Goal: Information Seeking & Learning: Learn about a topic

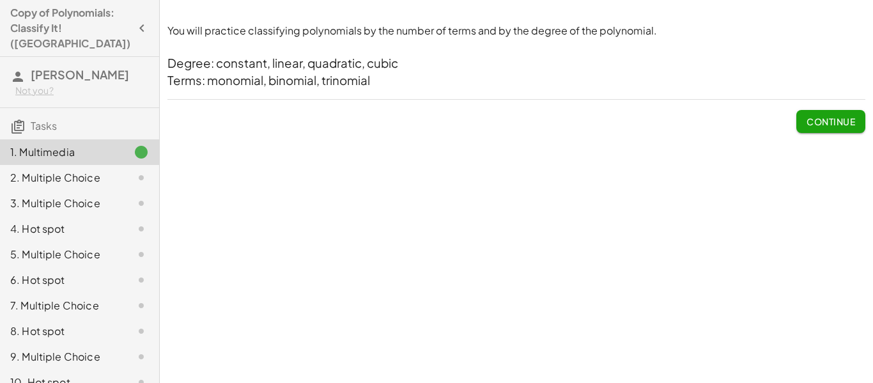
click at [844, 118] on span "Continue" at bounding box center [830, 121] width 49 height 11
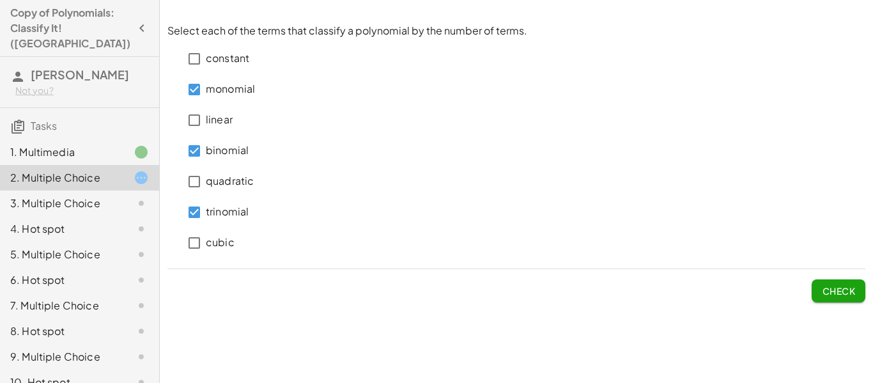
click at [822, 285] on span "Check" at bounding box center [838, 290] width 33 height 11
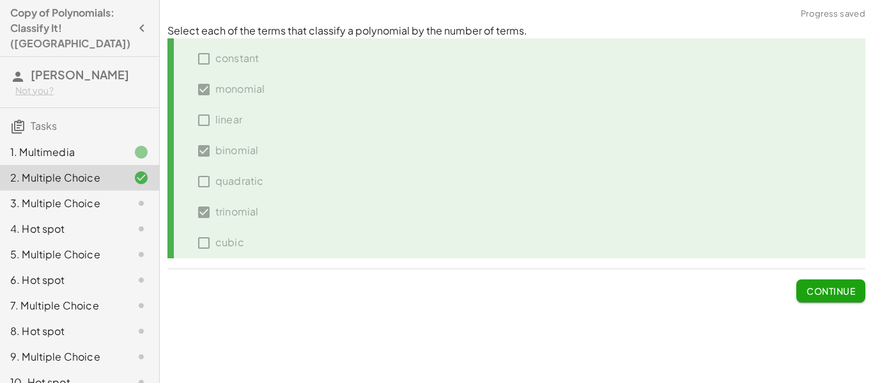
click at [820, 285] on span "Continue" at bounding box center [830, 290] width 49 height 11
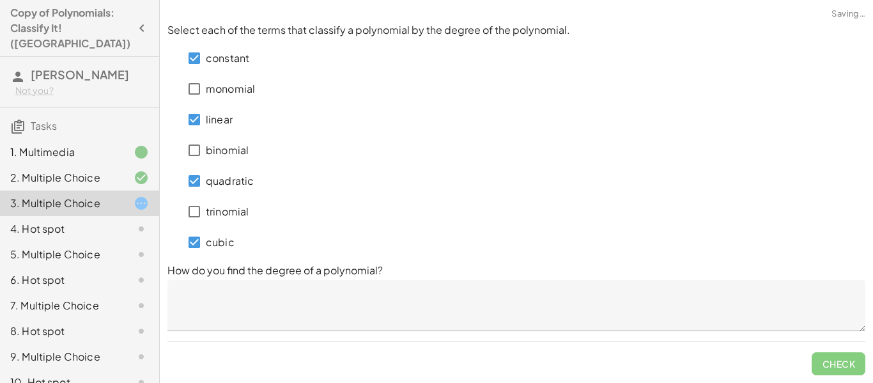
click at [198, 275] on p "How do you find the degree of a polynomial?" at bounding box center [516, 270] width 698 height 15
click at [200, 292] on textarea at bounding box center [516, 305] width 698 height 51
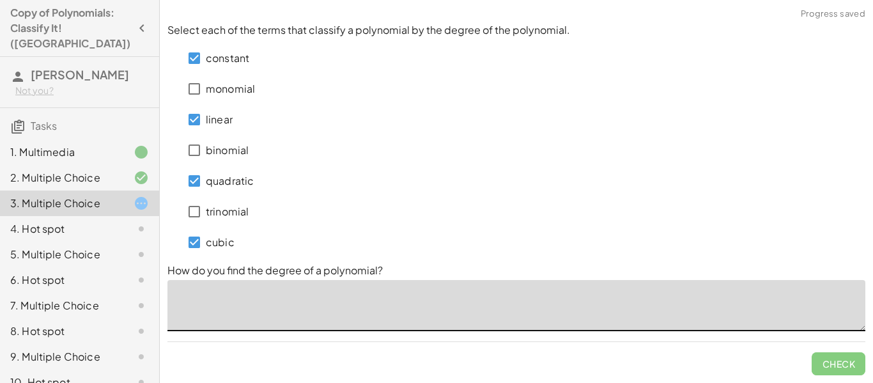
type textarea "*"
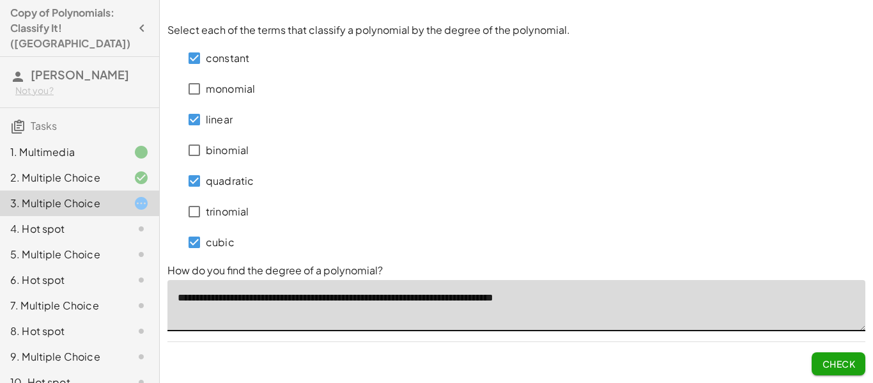
click at [841, 369] on button "Check" at bounding box center [838, 363] width 54 height 23
type textarea "**********"
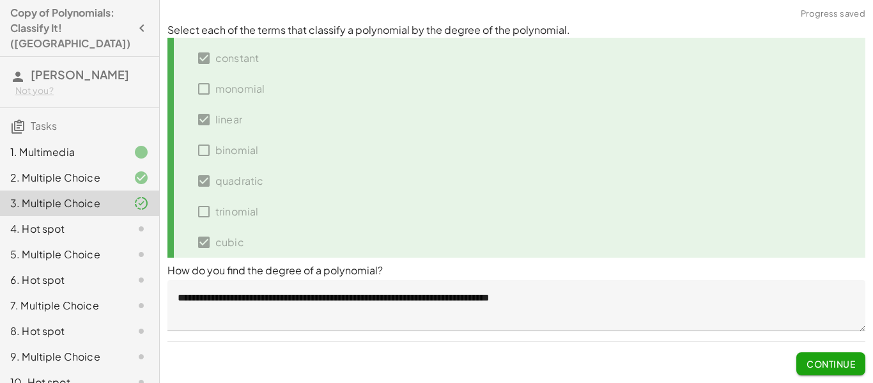
click at [841, 369] on button "Continue" at bounding box center [830, 363] width 69 height 23
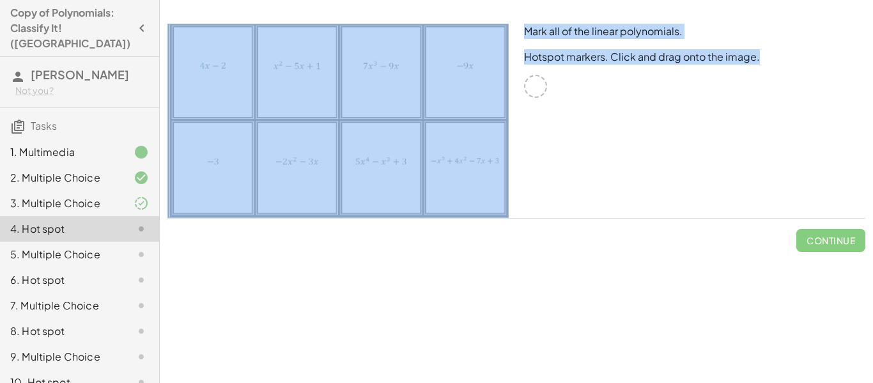
drag, startPoint x: 537, startPoint y: 85, endPoint x: 465, endPoint y: 63, distance: 75.4
click at [465, 63] on div "Mark all of the linear polynomials. Hotspot markers. Click and drag onto the im…" at bounding box center [516, 121] width 713 height 210
click at [465, 63] on img at bounding box center [337, 121] width 341 height 194
click at [537, 91] on div at bounding box center [535, 86] width 23 height 23
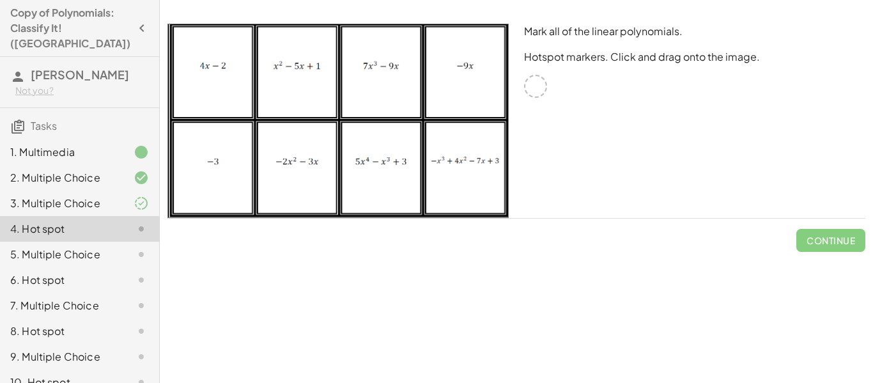
click at [463, 63] on img at bounding box center [337, 121] width 341 height 194
drag, startPoint x: 468, startPoint y: 63, endPoint x: 468, endPoint y: 93, distance: 30.0
click at [468, 93] on img at bounding box center [337, 121] width 341 height 194
click at [209, 160] on img at bounding box center [337, 121] width 341 height 194
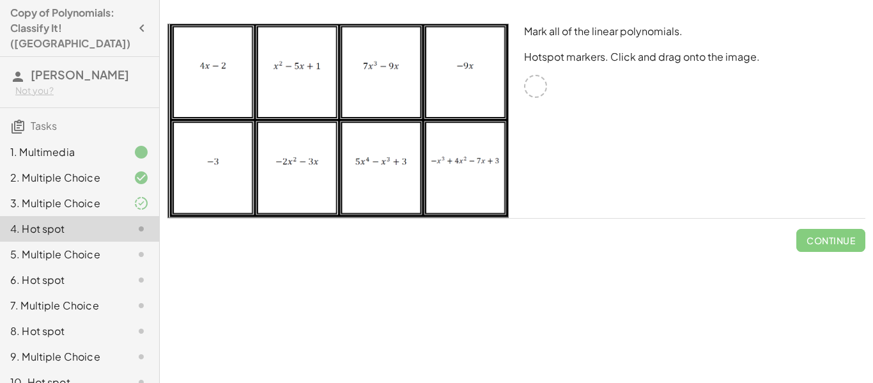
click at [532, 82] on div at bounding box center [535, 86] width 23 height 23
drag, startPoint x: 532, startPoint y: 82, endPoint x: 524, endPoint y: 114, distance: 32.4
click at [524, 114] on div "Mark all of the linear polynomials. Hotspot markers. Click and drag onto the im…" at bounding box center [694, 121] width 356 height 210
click at [533, 84] on div at bounding box center [535, 86] width 23 height 23
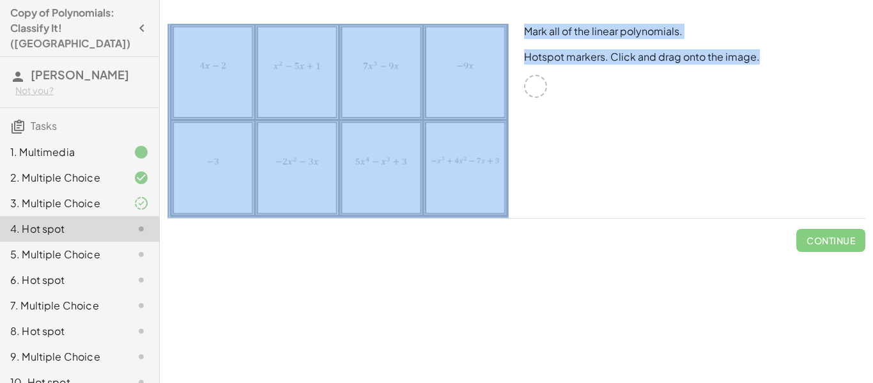
drag, startPoint x: 533, startPoint y: 84, endPoint x: 461, endPoint y: 65, distance: 74.9
click at [461, 65] on div "Mark all of the linear polynomials. Hotspot markers. Click and drag onto the im…" at bounding box center [516, 121] width 713 height 210
click at [652, 102] on div "Mark all of the linear polynomials. Hotspot markers. Click and drag onto the im…" at bounding box center [694, 121] width 356 height 210
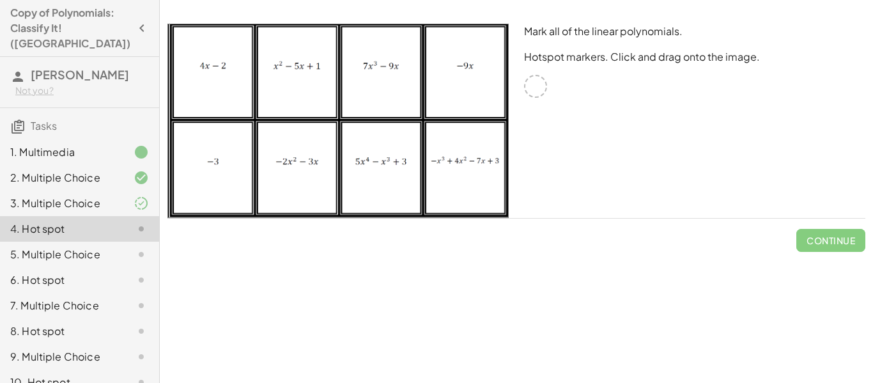
click at [538, 85] on div at bounding box center [535, 86] width 23 height 23
click at [210, 157] on img at bounding box center [337, 121] width 341 height 194
click at [538, 90] on div at bounding box center [535, 86] width 23 height 23
click at [533, 82] on div at bounding box center [535, 86] width 23 height 23
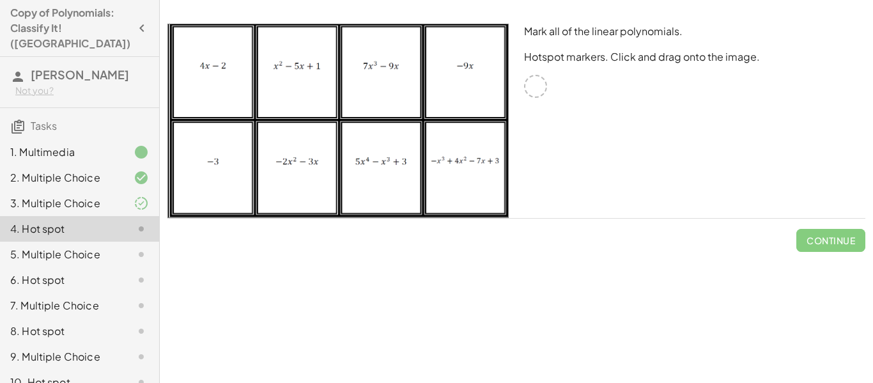
click at [533, 82] on div at bounding box center [535, 86] width 23 height 23
click at [529, 83] on div at bounding box center [535, 86] width 23 height 23
click at [536, 89] on div at bounding box center [535, 86] width 23 height 23
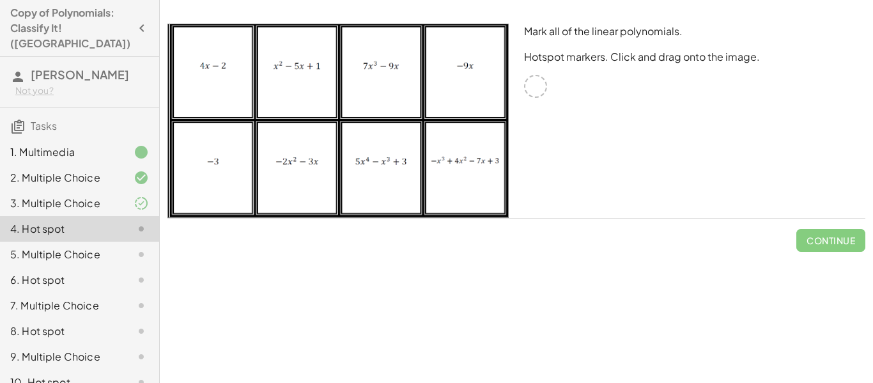
click at [536, 89] on div at bounding box center [535, 86] width 23 height 23
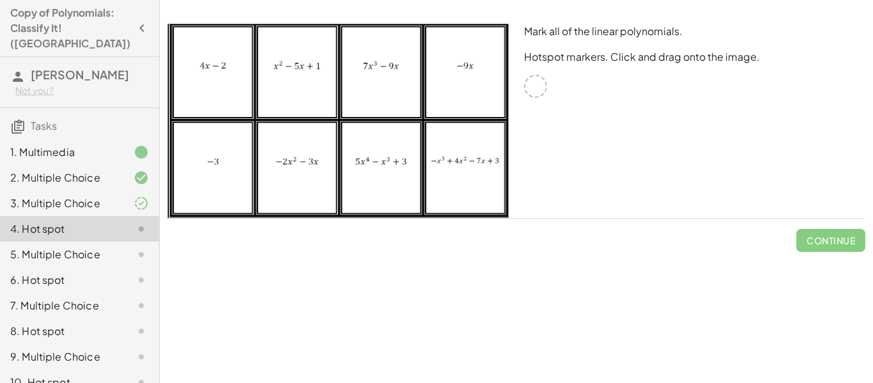
click at [536, 89] on div at bounding box center [535, 86] width 23 height 23
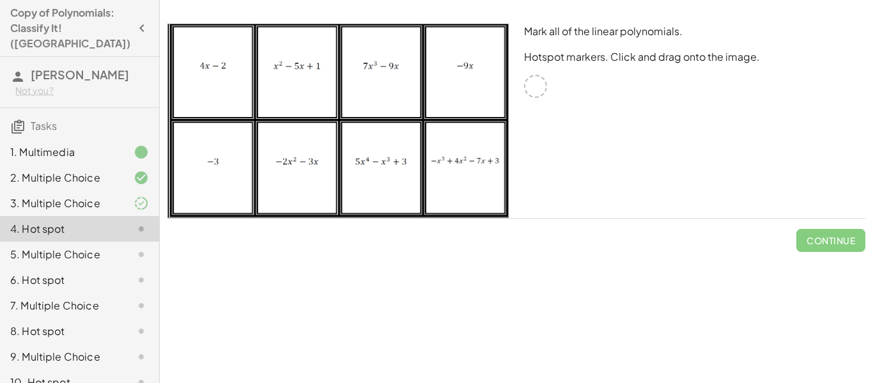
click at [536, 89] on div at bounding box center [535, 86] width 23 height 23
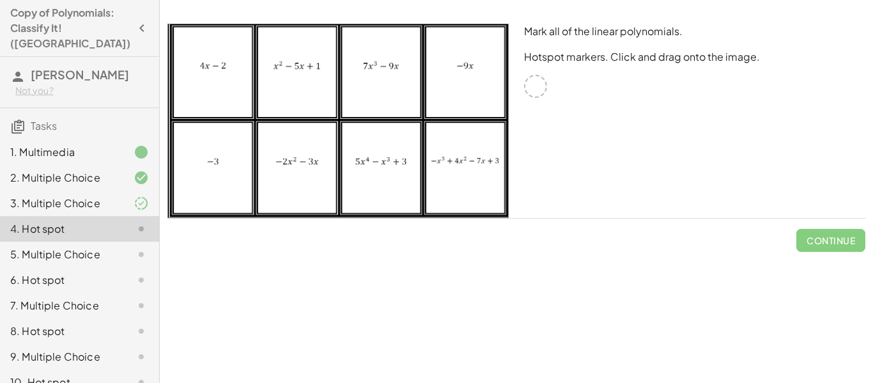
click at [536, 89] on div at bounding box center [535, 86] width 23 height 23
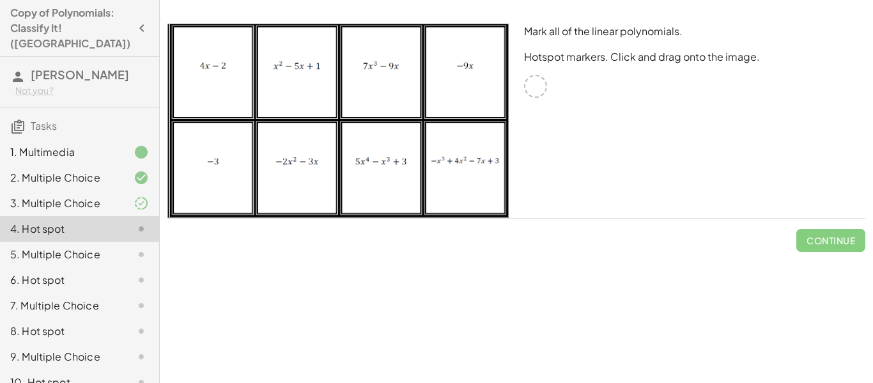
click at [536, 89] on div at bounding box center [535, 86] width 23 height 23
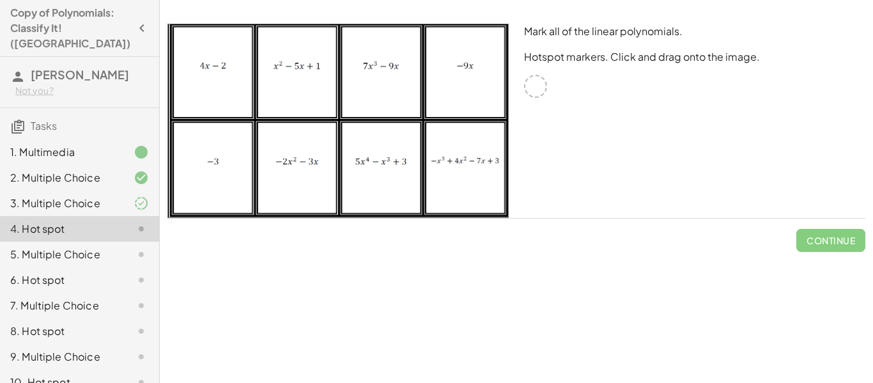
click at [543, 97] on div "Mark all of the linear polynomials. Hotspot markers. Click and drag onto the im…" at bounding box center [694, 121] width 356 height 210
click at [534, 84] on div at bounding box center [535, 86] width 23 height 23
drag, startPoint x: 534, startPoint y: 84, endPoint x: 537, endPoint y: 111, distance: 27.0
click at [537, 111] on div "Mark all of the linear polynomials. Hotspot markers. Click and drag onto the im…" at bounding box center [694, 121] width 356 height 210
drag, startPoint x: 543, startPoint y: 84, endPoint x: 475, endPoint y: 64, distance: 70.7
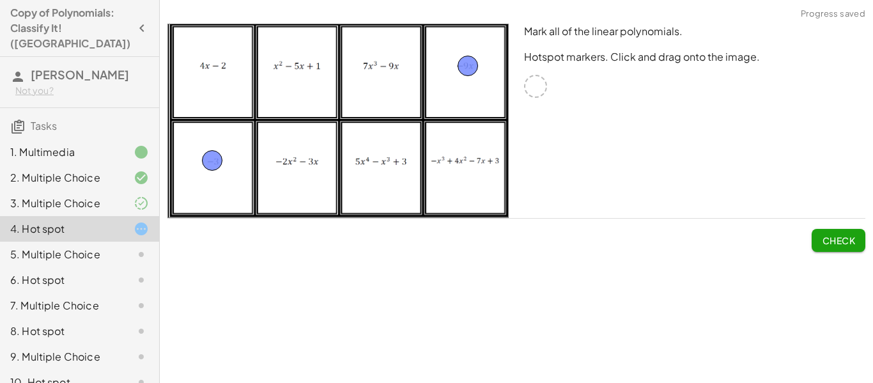
drag, startPoint x: 535, startPoint y: 82, endPoint x: 212, endPoint y: 157, distance: 331.6
drag, startPoint x: 535, startPoint y: 88, endPoint x: 212, endPoint y: 67, distance: 323.3
click at [839, 238] on span "Check" at bounding box center [838, 239] width 33 height 11
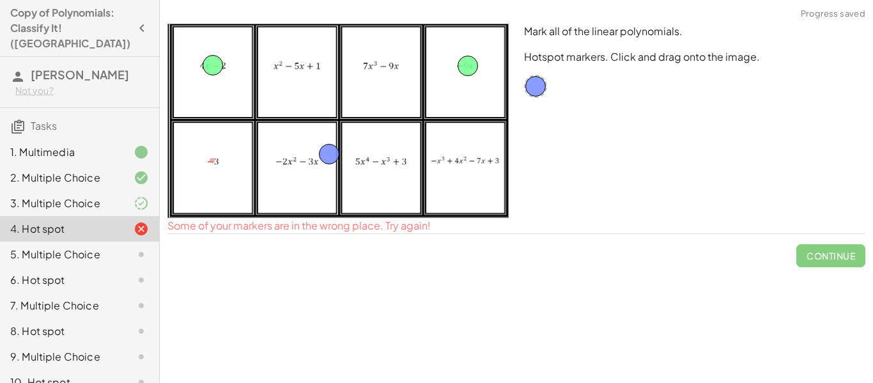
drag, startPoint x: 204, startPoint y: 156, endPoint x: 515, endPoint y: 94, distance: 316.6
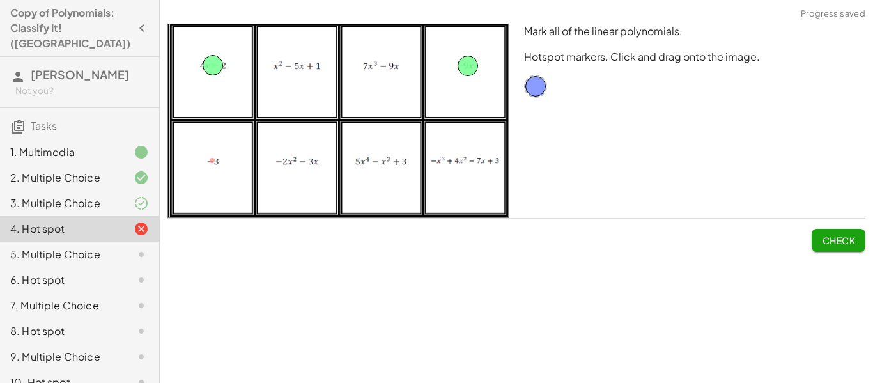
click at [850, 240] on span "Check" at bounding box center [838, 239] width 33 height 11
click at [830, 243] on span "Continue" at bounding box center [830, 239] width 49 height 11
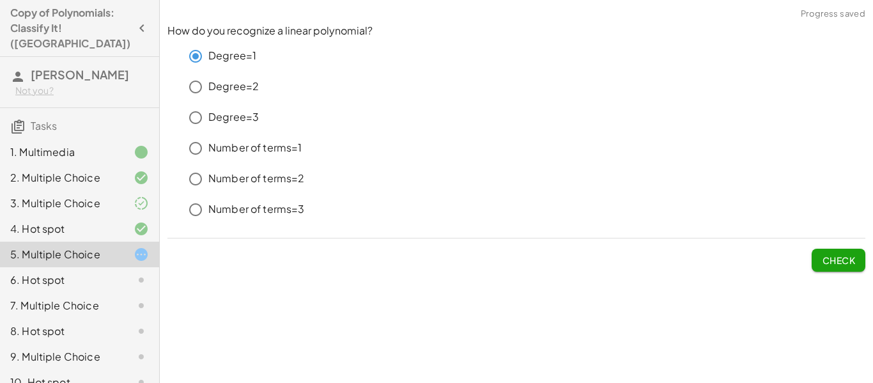
click at [853, 254] on span "Check" at bounding box center [838, 259] width 33 height 11
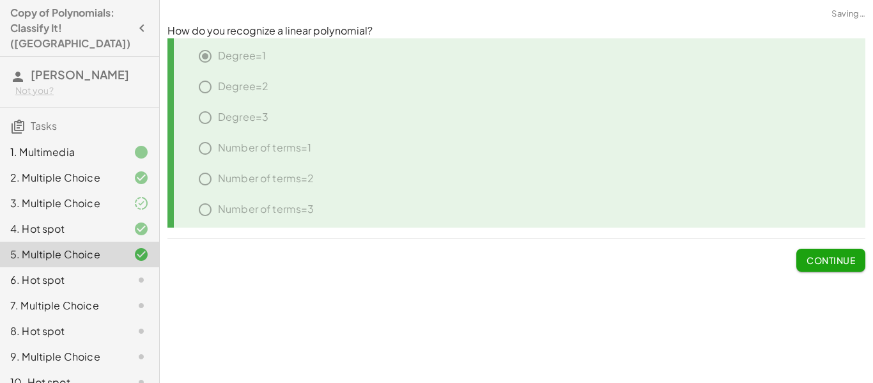
click at [853, 254] on span "Continue" at bounding box center [830, 259] width 49 height 11
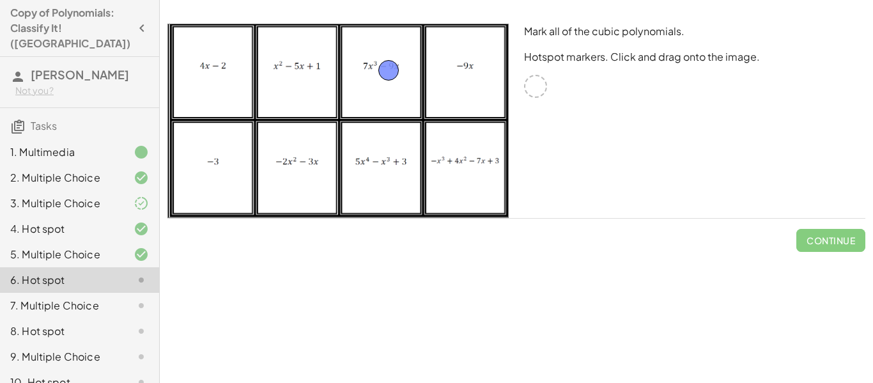
drag, startPoint x: 534, startPoint y: 83, endPoint x: 376, endPoint y: 65, distance: 158.9
drag, startPoint x: 540, startPoint y: 87, endPoint x: 471, endPoint y: 162, distance: 102.6
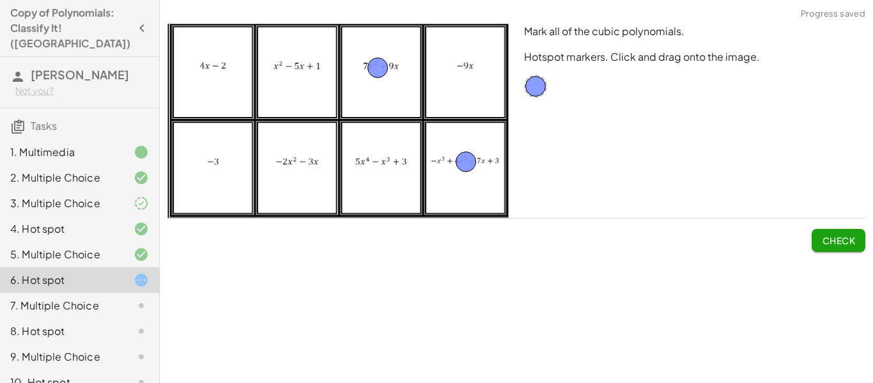
click at [836, 247] on button "Check" at bounding box center [838, 240] width 54 height 23
click at [832, 244] on span "Continue" at bounding box center [830, 239] width 49 height 11
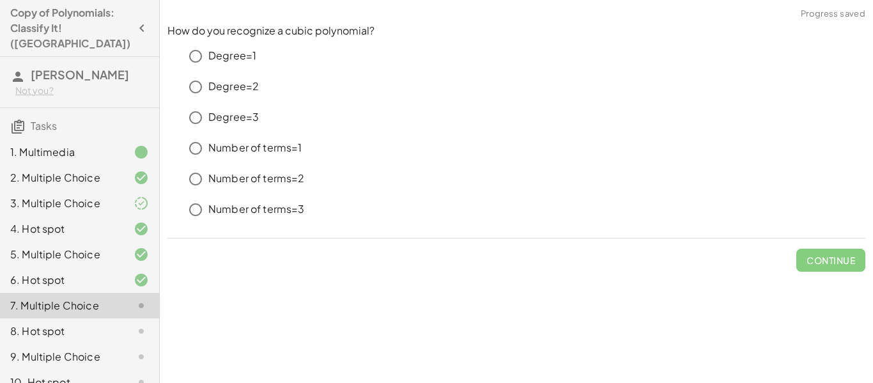
click at [221, 116] on p "Degree=3" at bounding box center [233, 117] width 50 height 15
click at [847, 266] on button "Check" at bounding box center [838, 259] width 54 height 23
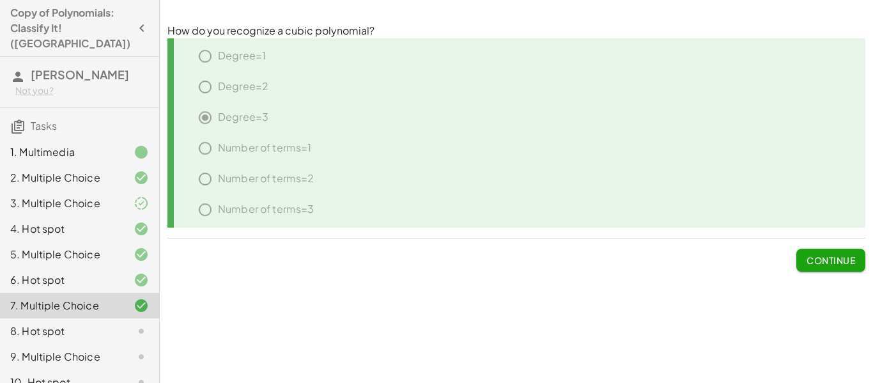
click at [845, 264] on span "Continue" at bounding box center [830, 259] width 49 height 11
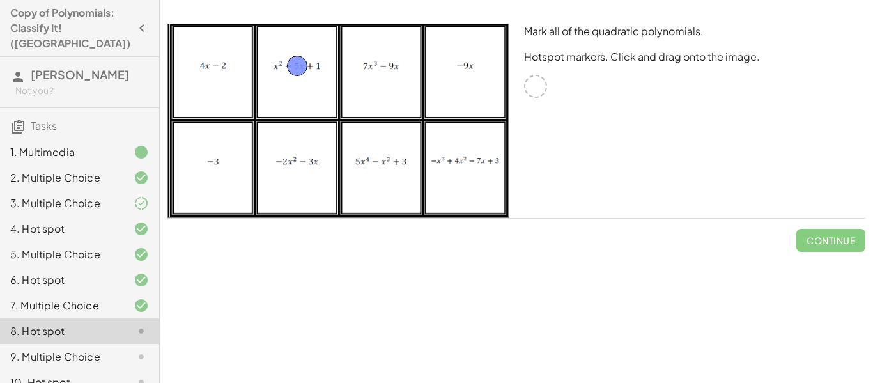
drag, startPoint x: 537, startPoint y: 83, endPoint x: 297, endPoint y: 62, distance: 241.1
drag, startPoint x: 532, startPoint y: 84, endPoint x: 292, endPoint y: 162, distance: 252.5
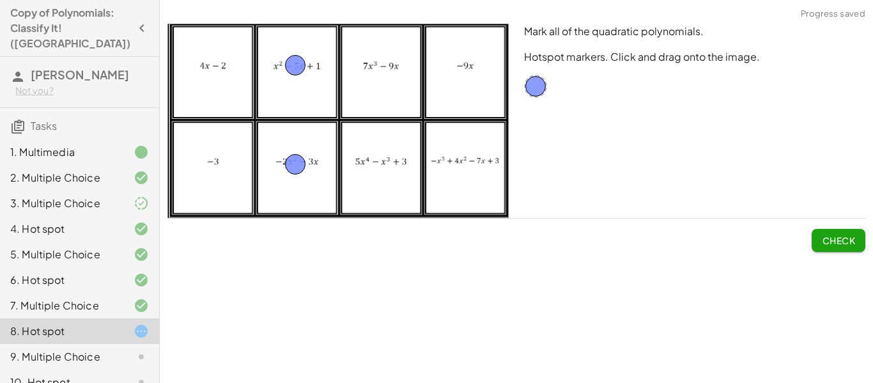
click at [832, 236] on span "Check" at bounding box center [838, 239] width 33 height 11
click at [832, 236] on span "Continue" at bounding box center [830, 239] width 49 height 11
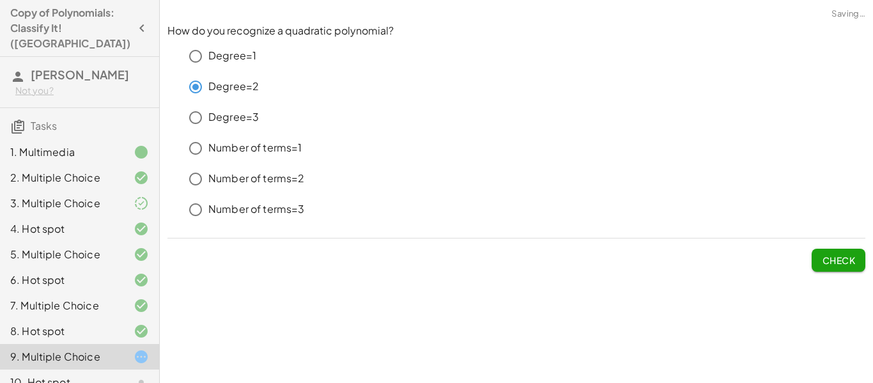
click at [841, 259] on span "Check" at bounding box center [838, 259] width 33 height 11
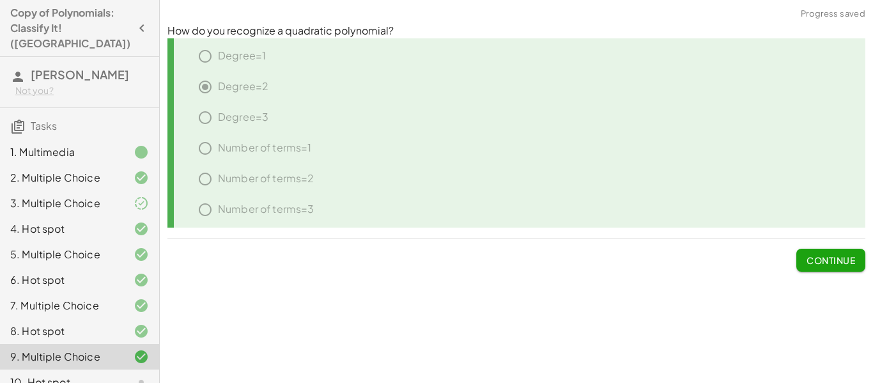
click at [841, 259] on span "Continue" at bounding box center [830, 259] width 49 height 11
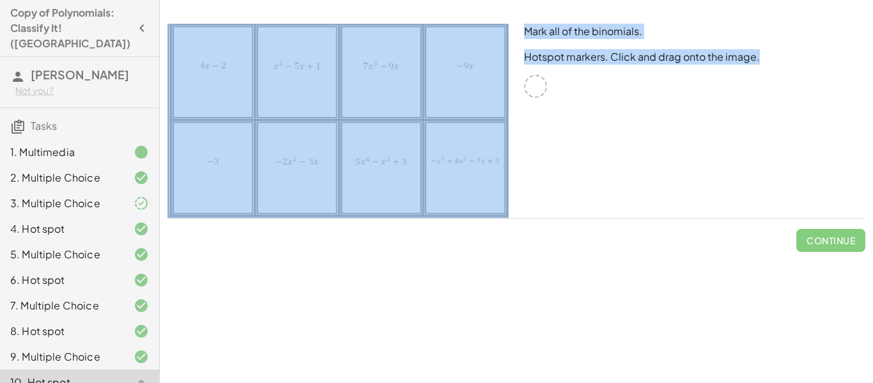
drag, startPoint x: 540, startPoint y: 88, endPoint x: 264, endPoint y: 86, distance: 276.0
click at [264, 86] on div "Mark all of the binomials. Hotspot markers. Click and drag onto the image." at bounding box center [516, 121] width 713 height 210
click at [264, 86] on img at bounding box center [337, 121] width 341 height 194
click at [530, 167] on div "Mark all of the binomials. Hotspot markers. Click and drag onto the image." at bounding box center [694, 121] width 356 height 210
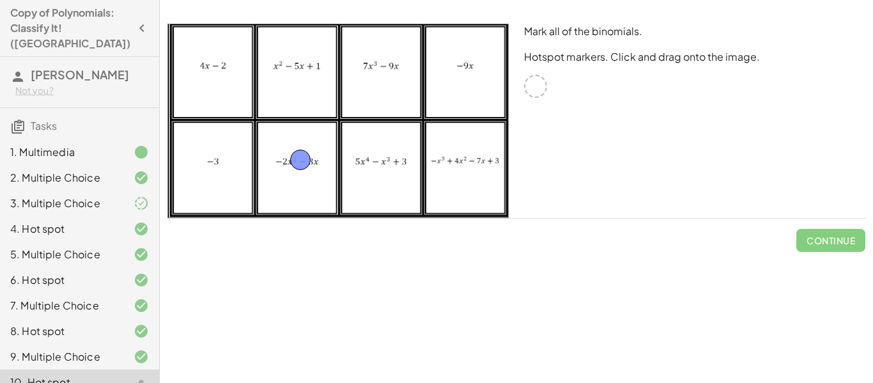
drag, startPoint x: 535, startPoint y: 91, endPoint x: 300, endPoint y: 164, distance: 246.3
drag, startPoint x: 537, startPoint y: 86, endPoint x: 380, endPoint y: 63, distance: 158.2
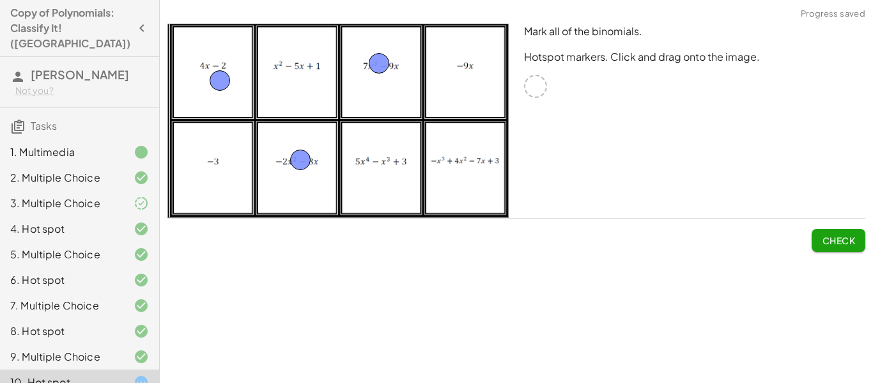
drag, startPoint x: 537, startPoint y: 89, endPoint x: 217, endPoint y: 76, distance: 319.7
click at [825, 237] on span "Check" at bounding box center [838, 239] width 33 height 11
click at [825, 237] on span "Continue" at bounding box center [830, 239] width 49 height 11
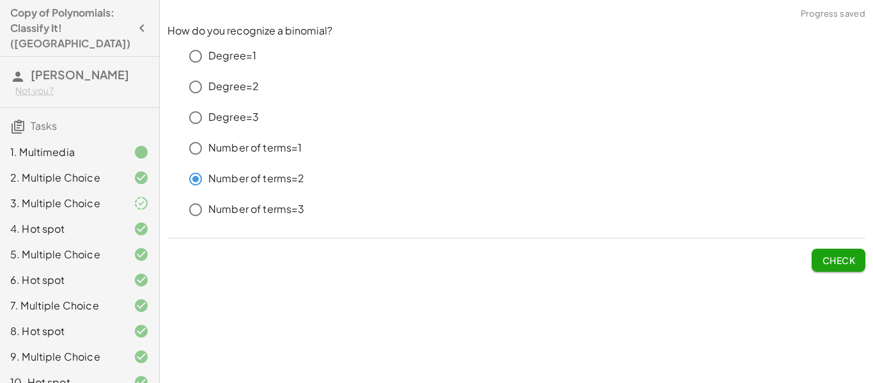
click at [838, 256] on span "Check" at bounding box center [838, 259] width 33 height 11
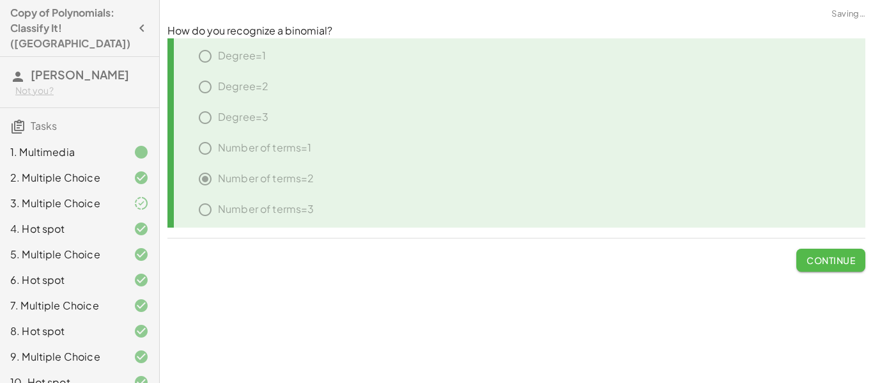
click at [839, 257] on span "Continue" at bounding box center [830, 259] width 49 height 11
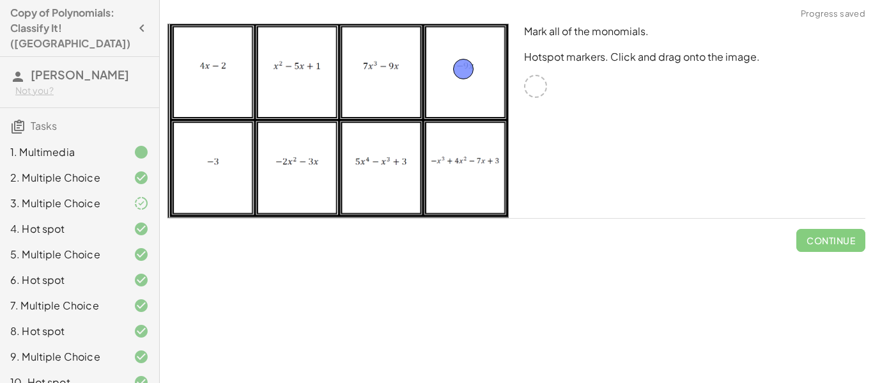
drag, startPoint x: 536, startPoint y: 88, endPoint x: 463, endPoint y: 70, distance: 74.8
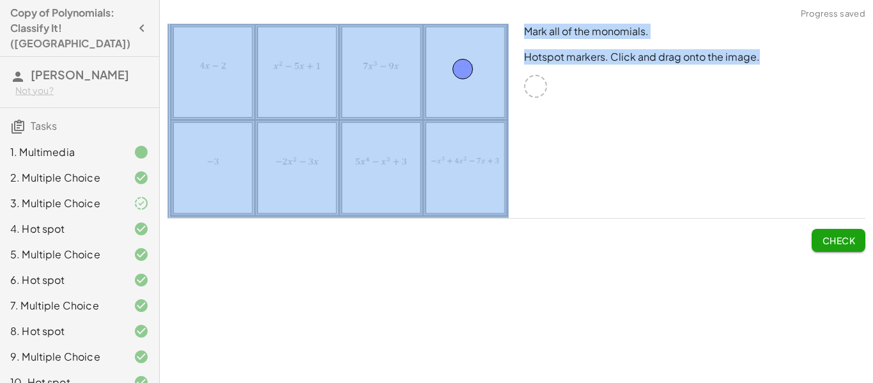
drag, startPoint x: 539, startPoint y: 89, endPoint x: 254, endPoint y: 178, distance: 298.6
click at [254, 178] on div "Mark all of the monomials. Hotspot markers. Click and drag onto the image." at bounding box center [516, 121] width 713 height 210
click at [254, 178] on img at bounding box center [337, 121] width 341 height 194
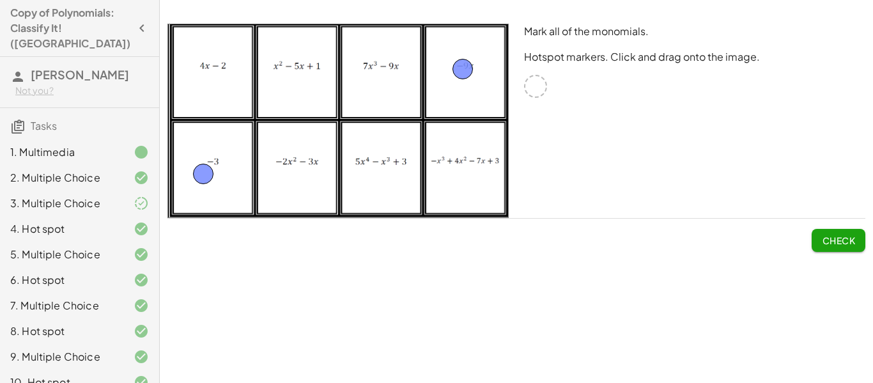
drag, startPoint x: 533, startPoint y: 84, endPoint x: 203, endPoint y: 169, distance: 340.6
click at [834, 241] on span "Check" at bounding box center [838, 239] width 33 height 11
click at [848, 230] on button "Continue" at bounding box center [830, 240] width 69 height 23
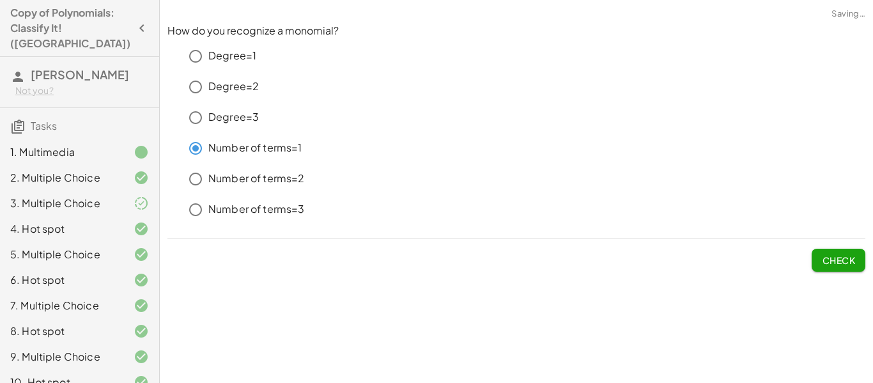
click at [846, 261] on span "Check" at bounding box center [838, 259] width 33 height 11
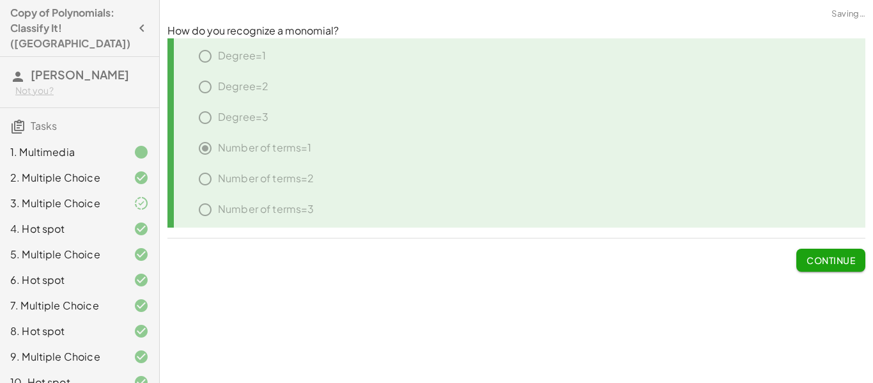
drag, startPoint x: 846, startPoint y: 261, endPoint x: 797, endPoint y: 155, distance: 116.9
click at [797, 155] on div "How do you recognize a monomial? Degree=1 Degree=2 Degree=3 Number of terms=1 N…" at bounding box center [516, 147] width 713 height 263
click at [829, 256] on span "Continue" at bounding box center [830, 259] width 49 height 11
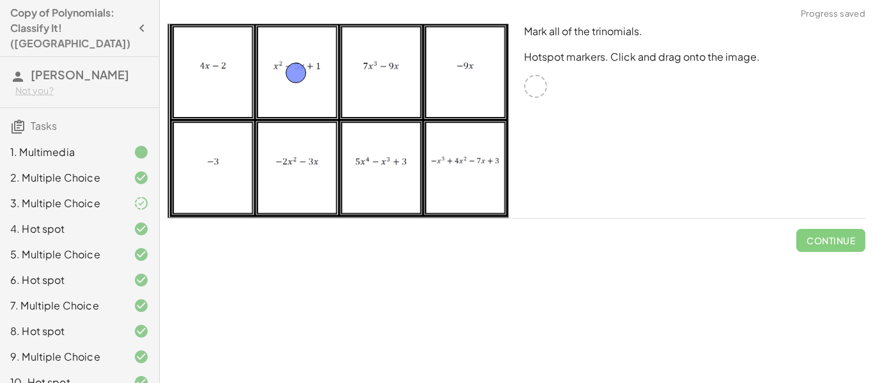
drag, startPoint x: 529, startPoint y: 92, endPoint x: 289, endPoint y: 78, distance: 240.0
drag, startPoint x: 537, startPoint y: 85, endPoint x: 388, endPoint y: 158, distance: 166.0
click at [830, 234] on span "Check" at bounding box center [838, 239] width 33 height 11
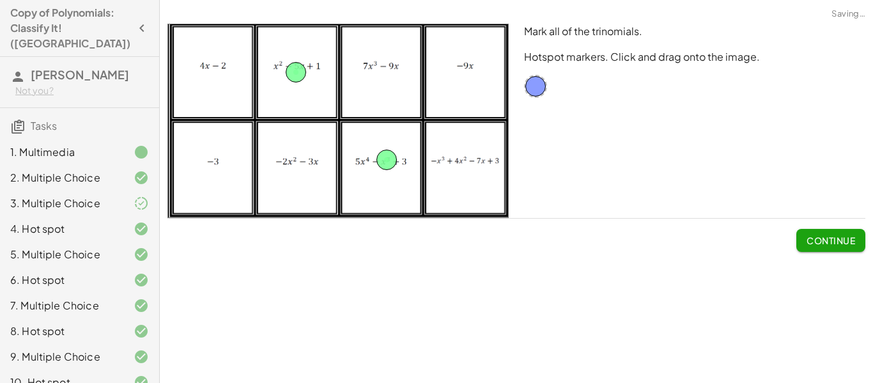
click at [830, 234] on span "Continue" at bounding box center [830, 239] width 49 height 11
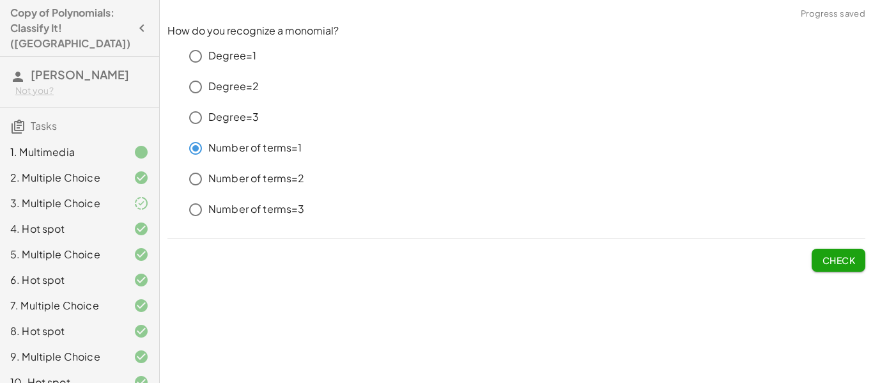
scroll to position [360, 0]
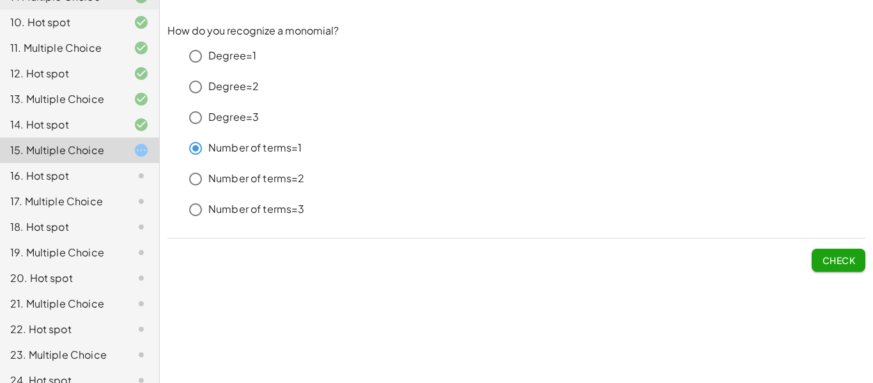
click at [840, 273] on div "How do you recognize a monomial? Degree=1 Degree=2 Degree=3 Number of terms=1 N…" at bounding box center [516, 147] width 713 height 263
click at [836, 266] on button "Check" at bounding box center [838, 259] width 54 height 23
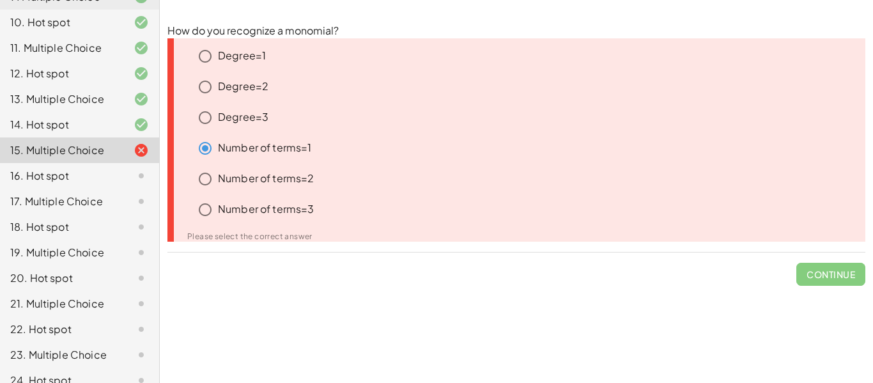
click at [617, 245] on div "How do you recognize a monomial? Degree=1 Degree=2 Degree=3 Number of terms=1 N…" at bounding box center [516, 154] width 713 height 277
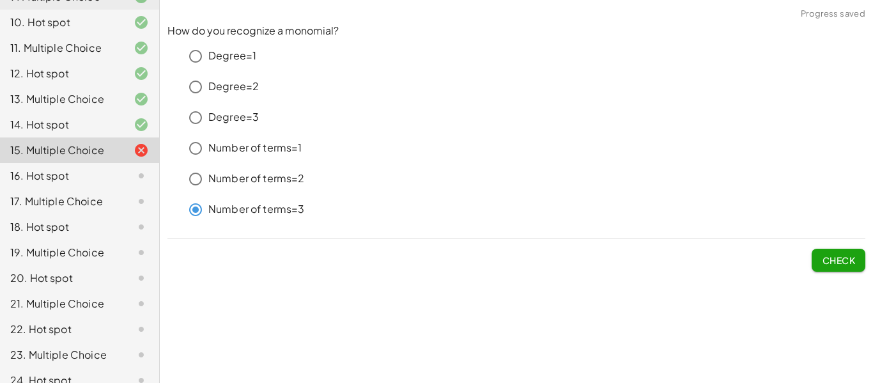
click at [834, 268] on button "Check" at bounding box center [838, 259] width 54 height 23
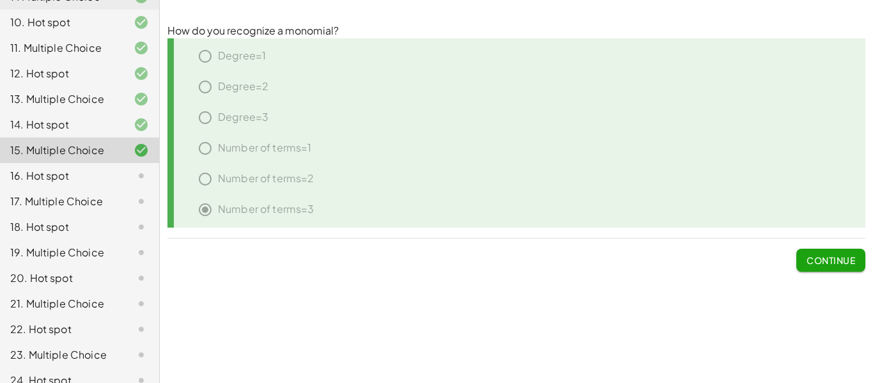
click at [845, 258] on span "Continue" at bounding box center [830, 259] width 49 height 11
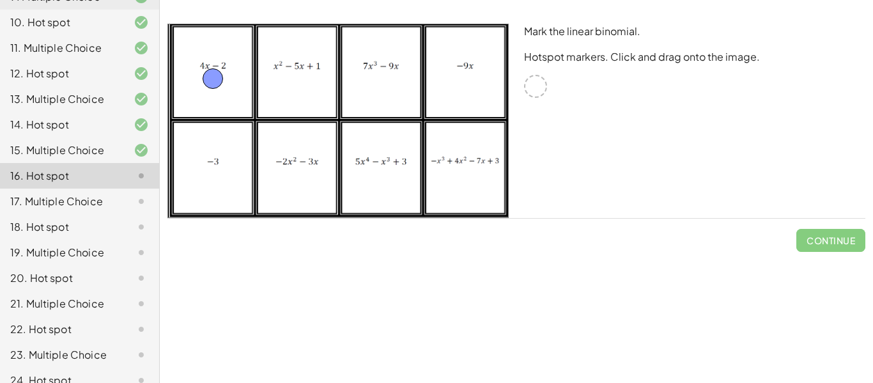
drag, startPoint x: 540, startPoint y: 87, endPoint x: 219, endPoint y: 74, distance: 320.9
click at [820, 239] on button "Check" at bounding box center [838, 240] width 54 height 23
click at [820, 239] on span "Continue" at bounding box center [830, 239] width 49 height 11
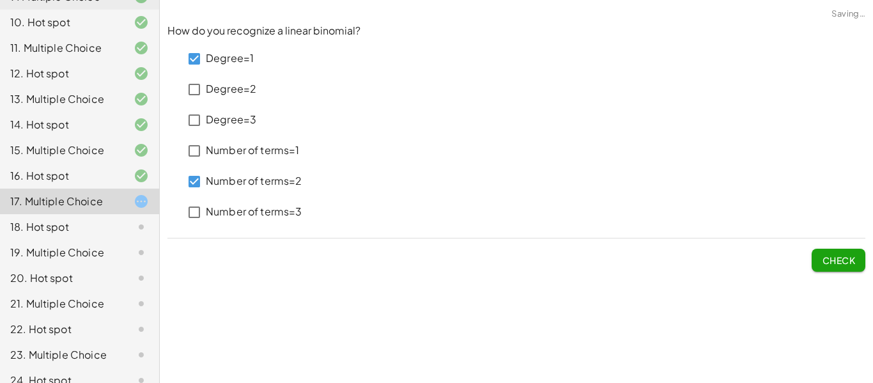
click at [837, 264] on span "Check" at bounding box center [838, 259] width 33 height 11
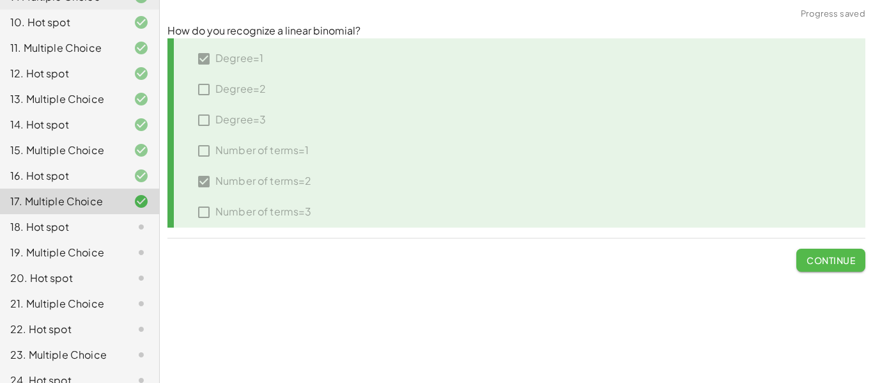
click at [837, 264] on span "Continue" at bounding box center [830, 259] width 49 height 11
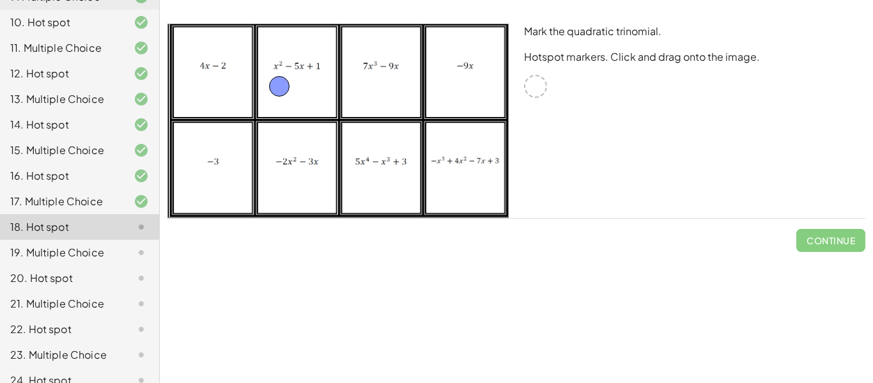
drag, startPoint x: 535, startPoint y: 85, endPoint x: 296, endPoint y: 87, distance: 238.9
click at [858, 243] on button "Check" at bounding box center [838, 240] width 54 height 23
click at [852, 245] on span "Continue" at bounding box center [830, 239] width 49 height 11
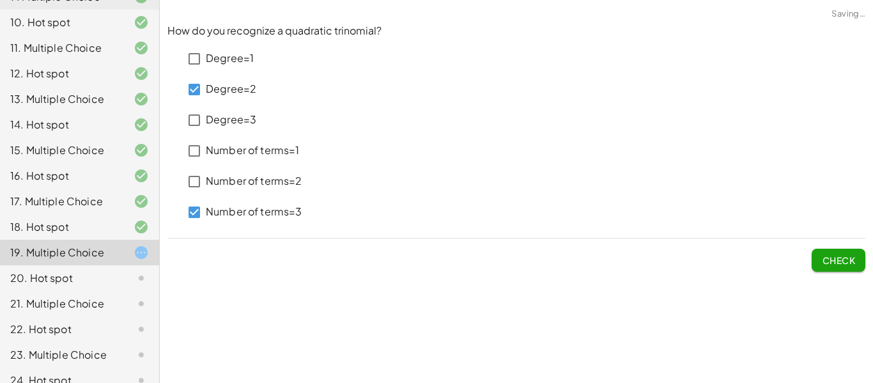
click at [837, 266] on button "Check" at bounding box center [838, 259] width 54 height 23
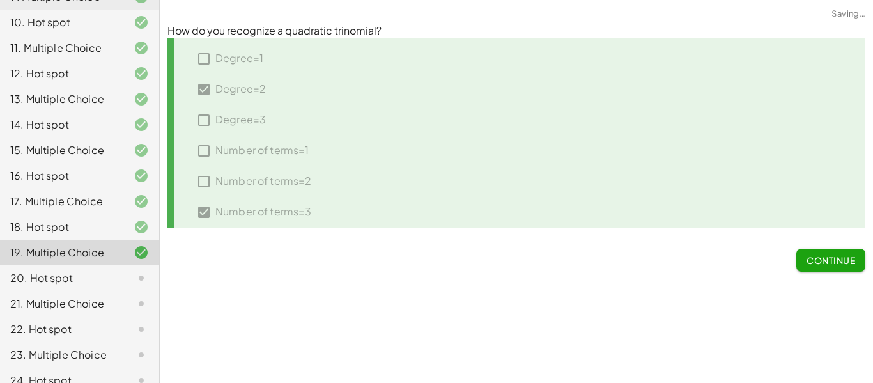
click at [837, 266] on button "Continue" at bounding box center [830, 259] width 69 height 23
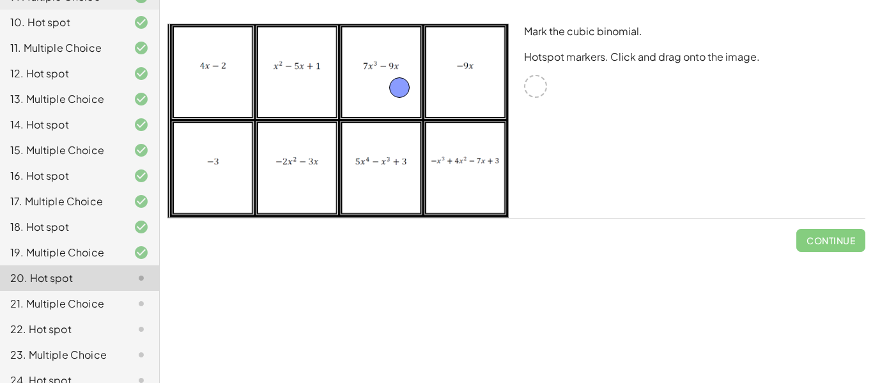
drag, startPoint x: 539, startPoint y: 91, endPoint x: 402, endPoint y: 93, distance: 136.7
click at [841, 238] on span "Check" at bounding box center [838, 239] width 33 height 11
click at [812, 231] on button "Continue" at bounding box center [830, 240] width 69 height 23
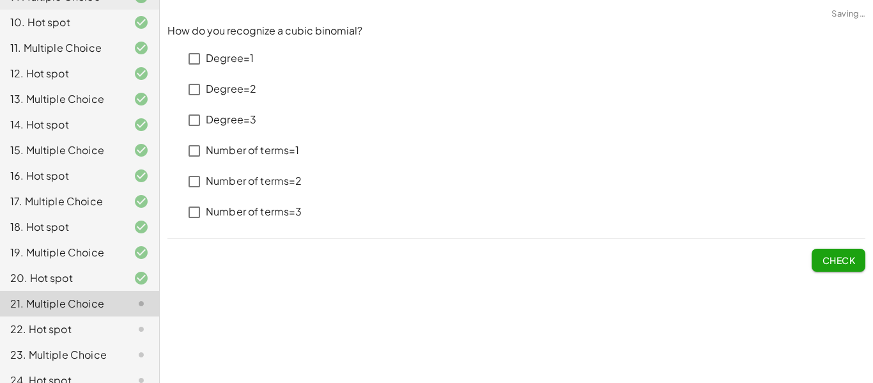
click at [248, 126] on p "Degree=3" at bounding box center [231, 119] width 50 height 15
click at [259, 180] on p "Number of terms=2" at bounding box center [254, 181] width 96 height 15
click at [838, 263] on span "Check" at bounding box center [838, 259] width 33 height 11
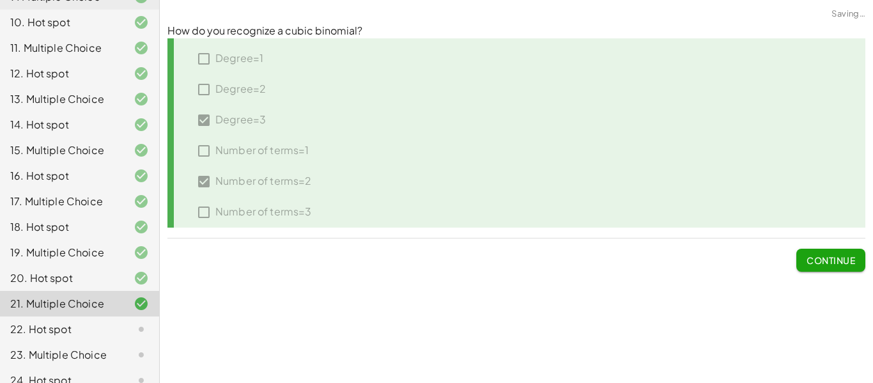
click at [838, 263] on span "Continue" at bounding box center [830, 259] width 49 height 11
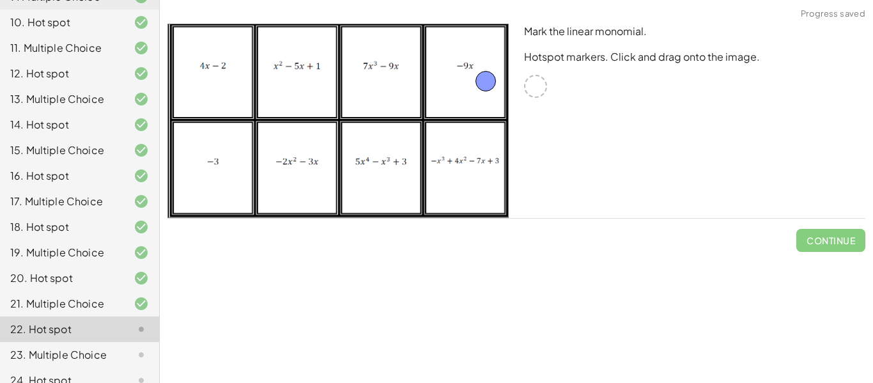
drag, startPoint x: 533, startPoint y: 90, endPoint x: 481, endPoint y: 82, distance: 52.9
click at [829, 240] on span "Check" at bounding box center [838, 239] width 33 height 11
click at [829, 240] on span "Continue" at bounding box center [830, 239] width 49 height 11
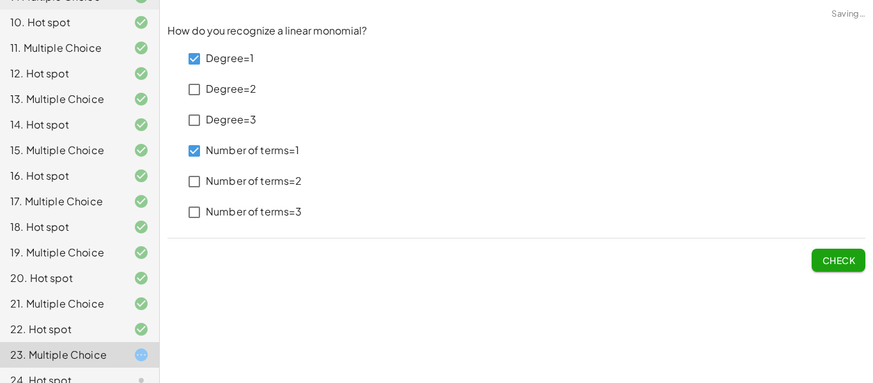
click at [822, 262] on span "Check" at bounding box center [838, 259] width 33 height 11
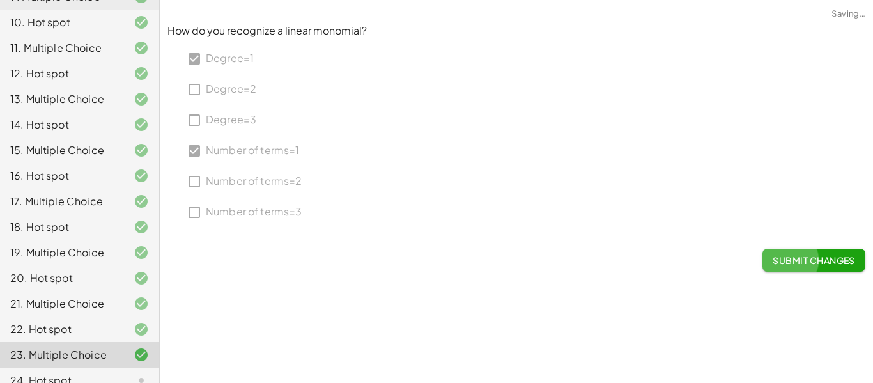
click at [821, 262] on span "Submit Changes" at bounding box center [813, 259] width 82 height 11
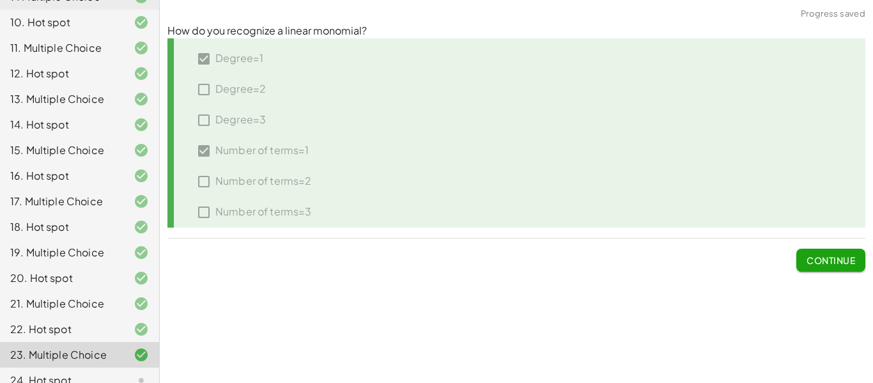
click at [821, 262] on span "Continue" at bounding box center [830, 259] width 49 height 11
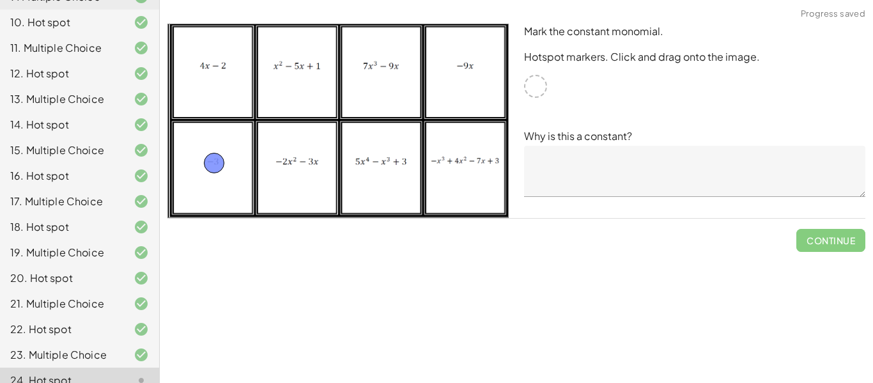
drag, startPoint x: 532, startPoint y: 85, endPoint x: 211, endPoint y: 162, distance: 330.3
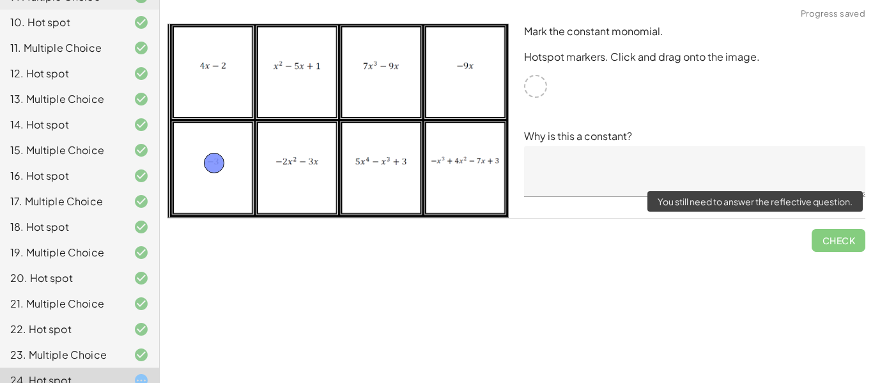
click at [833, 247] on span "Check" at bounding box center [838, 234] width 54 height 33
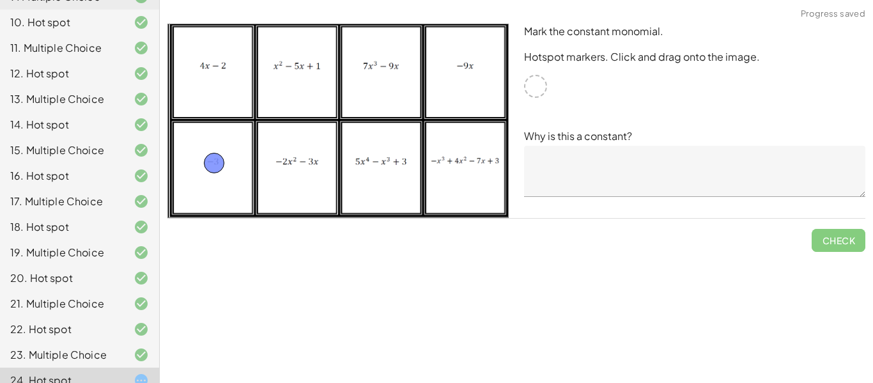
click at [593, 147] on textarea at bounding box center [694, 171] width 341 height 51
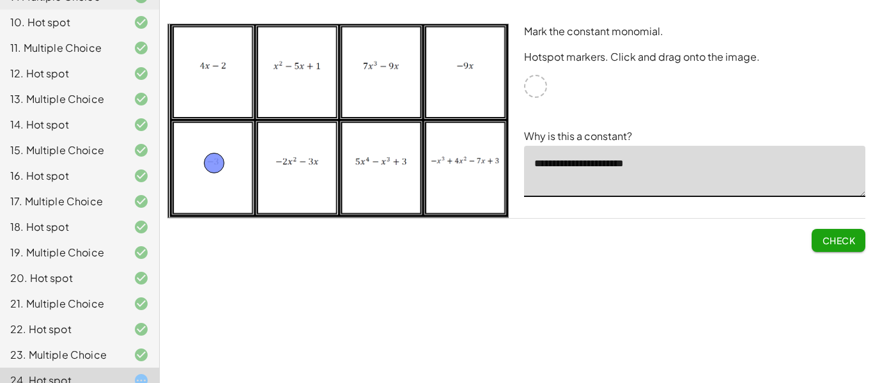
click at [631, 162] on textarea "**********" at bounding box center [694, 171] width 341 height 51
click at [617, 166] on textarea "**********" at bounding box center [694, 171] width 341 height 51
click at [684, 163] on textarea "**********" at bounding box center [694, 171] width 341 height 51
click at [855, 248] on button "Check" at bounding box center [838, 240] width 54 height 23
type textarea "**********"
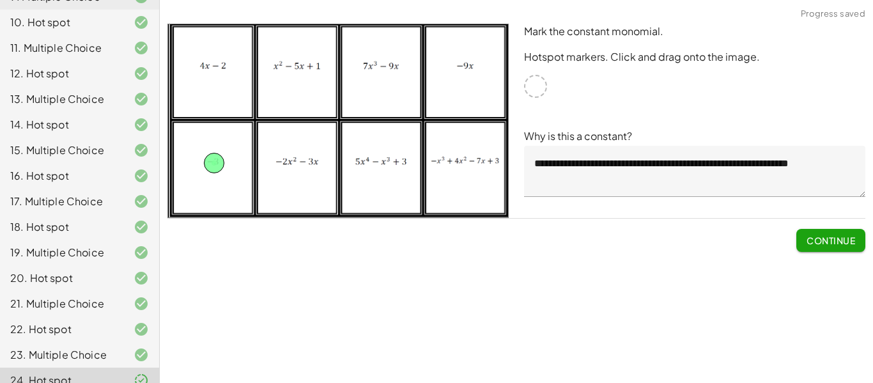
click at [839, 241] on span "Continue" at bounding box center [830, 239] width 49 height 11
